Goal: Information Seeking & Learning: Learn about a topic

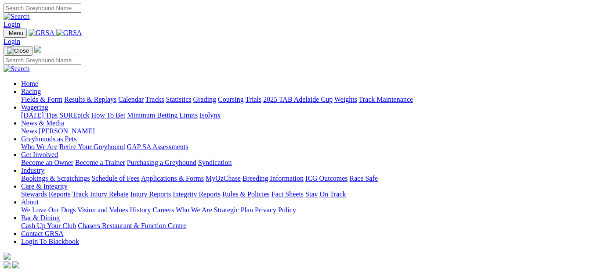
click at [96, 96] on link "Results & Replays" at bounding box center [90, 99] width 52 height 7
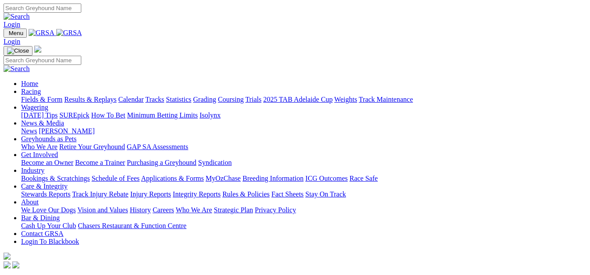
click at [41, 88] on link "Racing" at bounding box center [31, 91] width 20 height 7
click at [28, 96] on link "Fields & Form" at bounding box center [41, 99] width 41 height 7
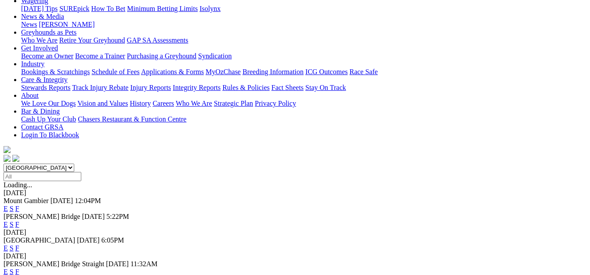
scroll to position [143, 0]
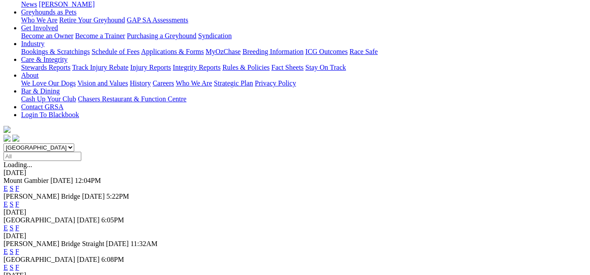
click at [19, 248] on link "F" at bounding box center [17, 251] width 4 height 7
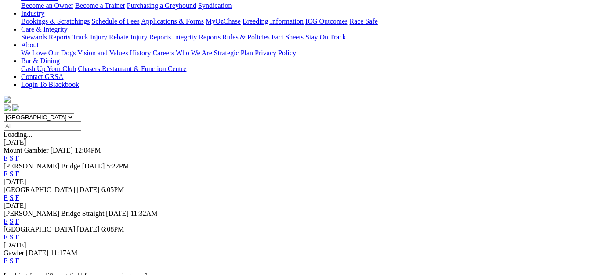
scroll to position [176, 0]
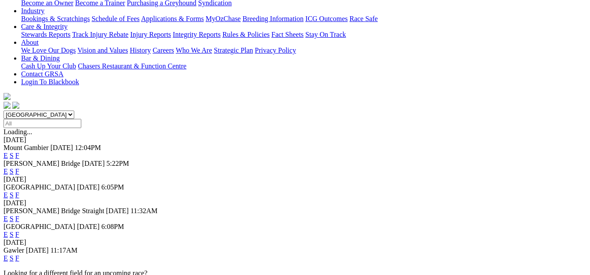
click at [19, 231] on link "F" at bounding box center [17, 234] width 4 height 7
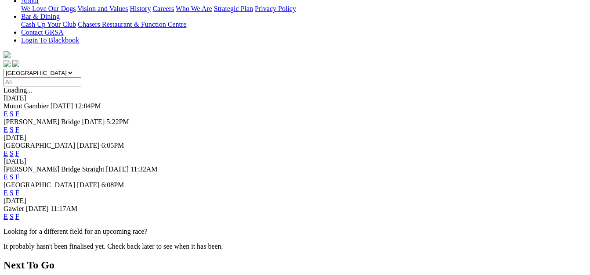
scroll to position [220, 0]
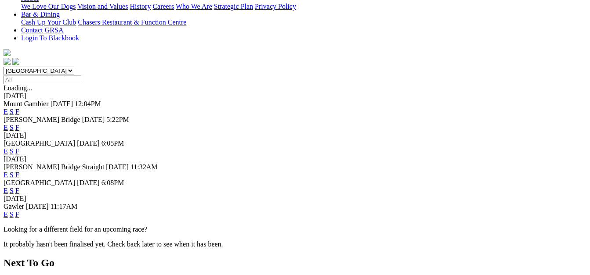
click at [19, 211] on link "F" at bounding box center [17, 214] width 4 height 7
